Goal: Task Accomplishment & Management: Complete application form

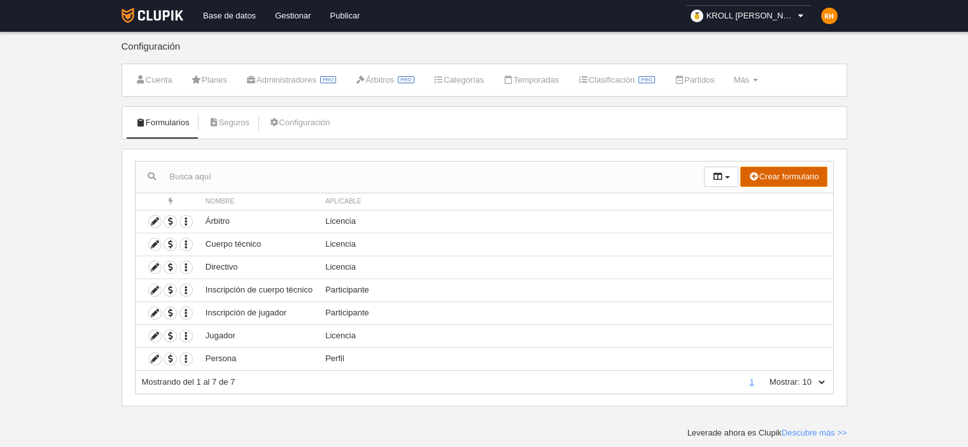
click at [789, 182] on button "Crear formulario" at bounding box center [783, 177] width 87 height 20
click at [779, 200] on link "Perfil" at bounding box center [776, 202] width 101 height 20
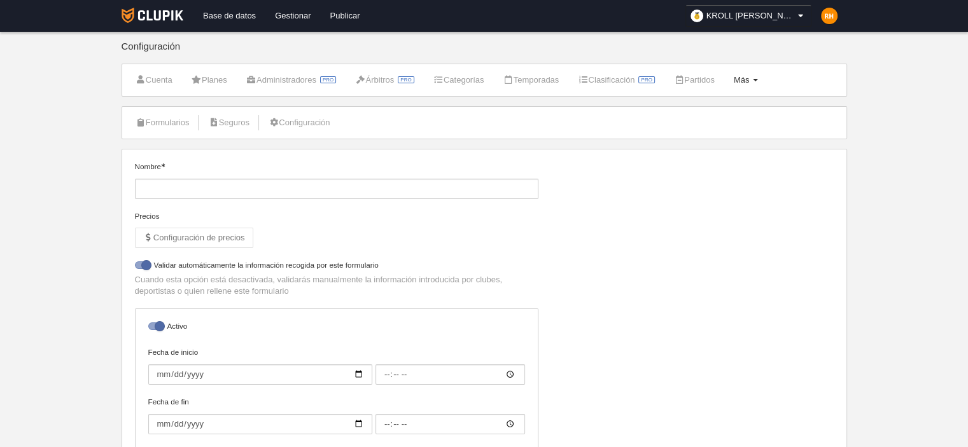
click at [750, 75] on span "Más" at bounding box center [742, 80] width 16 height 10
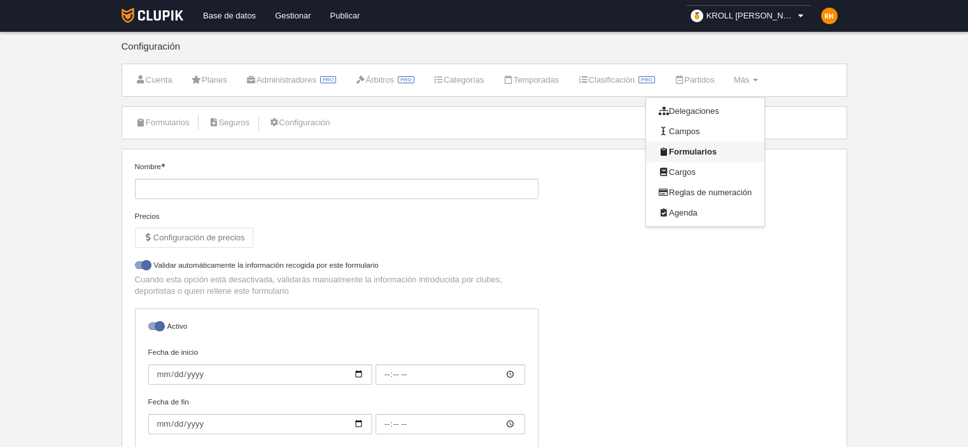
click at [702, 154] on link "Formularios" at bounding box center [705, 152] width 118 height 20
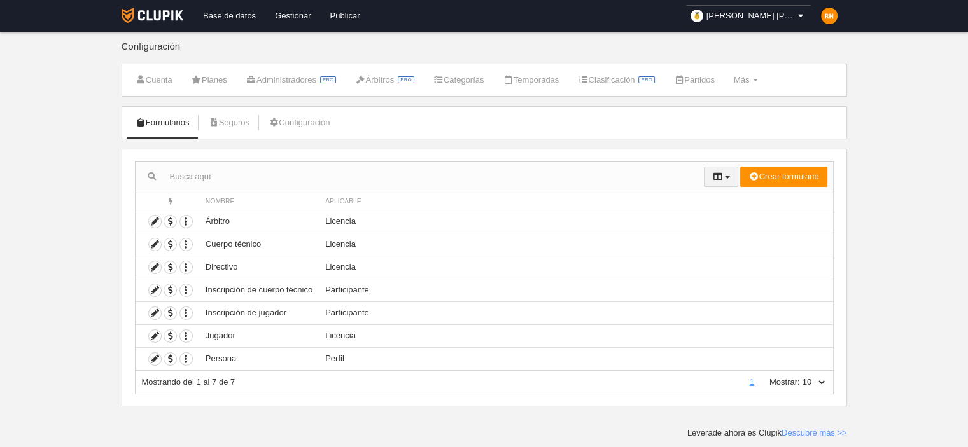
click at [728, 178] on button "button" at bounding box center [721, 177] width 34 height 20
click at [764, 173] on button "Crear formulario" at bounding box center [783, 177] width 87 height 20
click at [772, 239] on span "Participante" at bounding box center [766, 243] width 54 height 10
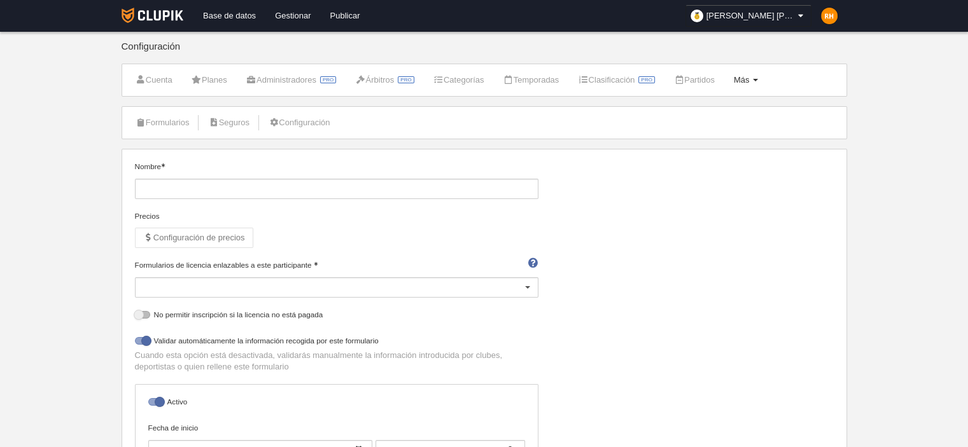
click at [765, 80] on link "Más Menú" at bounding box center [746, 80] width 38 height 19
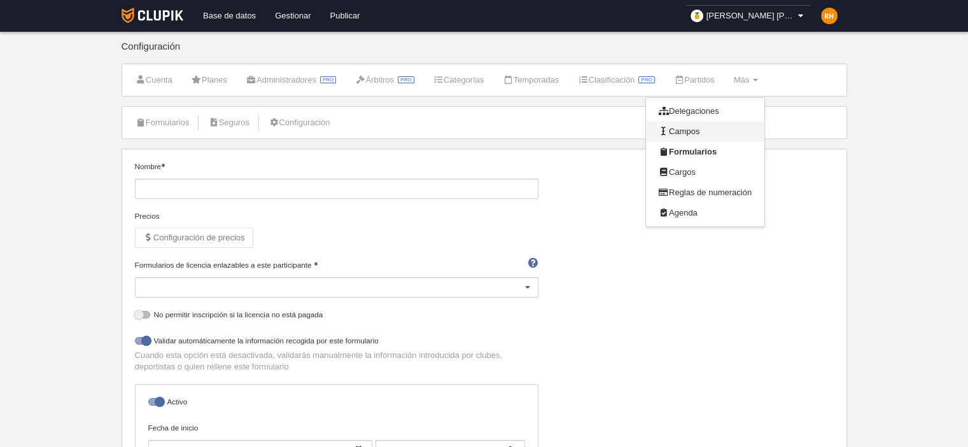
click at [715, 134] on link "Campos" at bounding box center [705, 132] width 118 height 20
